Goal: Task Accomplishment & Management: Manage account settings

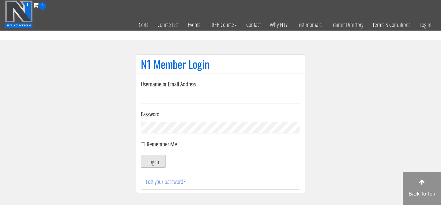
click at [116, 93] on section "N1 Member Login Username or Email Address Password Remember Me Log In Lost your…" at bounding box center [220, 127] width 441 height 174
click at [151, 93] on input "Username or Email Address" at bounding box center [220, 98] width 159 height 12
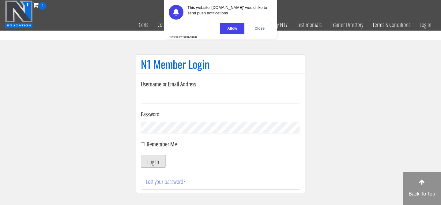
type input "[EMAIL_ADDRESS][DOMAIN_NAME]"
click at [144, 144] on input "Remember Me" at bounding box center [143, 145] width 4 height 4
checkbox input "true"
click at [149, 159] on button "Log In" at bounding box center [153, 161] width 25 height 13
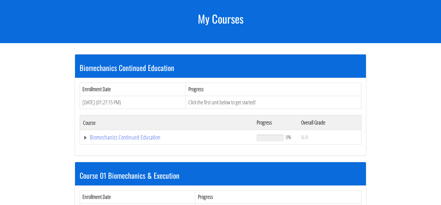
scroll to position [78, 0]
